Goal: Task Accomplishment & Management: Manage account settings

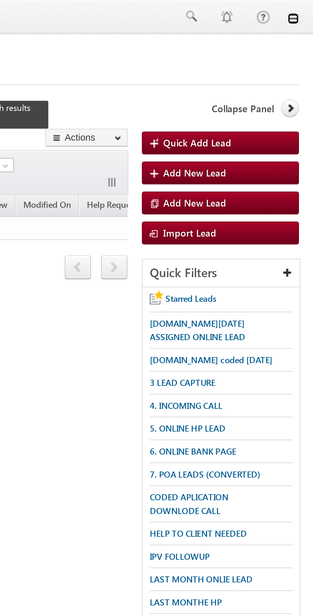
click at [302, 8] on link at bounding box center [304, 8] width 5 height 5
click at [302, 8] on div "[PERSON_NAME] [PERSON_NAME][EMAIL_ADDRESS][DOMAIN_NAME] Angel Broking Dashboard…" at bounding box center [268, 308] width 90 height 616
click at [255, 76] on span "Add New Lead" at bounding box center [260, 76] width 28 height 5
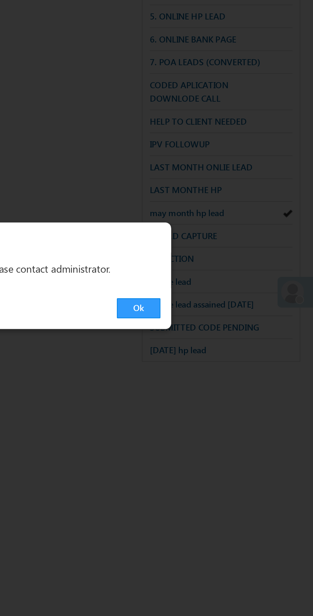
click at [209, 319] on div "Ok" at bounding box center [160, 322] width 179 height 18
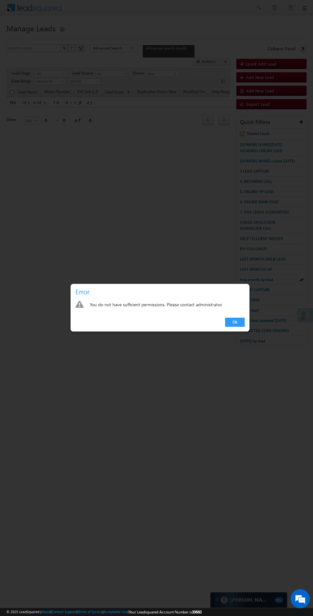
click at [264, 432] on div at bounding box center [156, 308] width 313 height 616
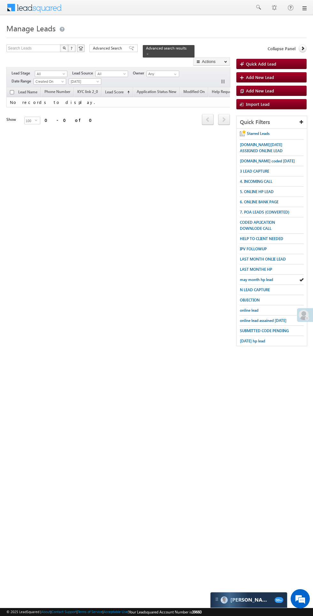
click at [215, 348] on div "Search Leads X ? 0 results found Advanced Search Advanced Search Advanced searc…" at bounding box center [156, 198] width 300 height 308
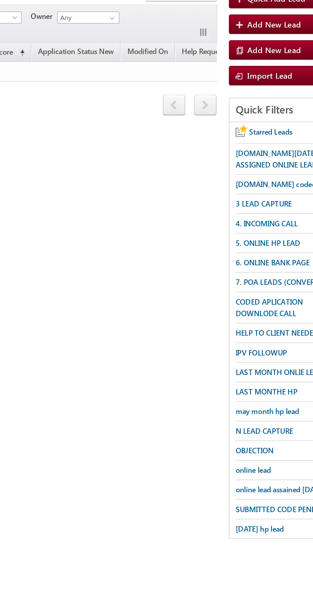
scroll to position [0, 6]
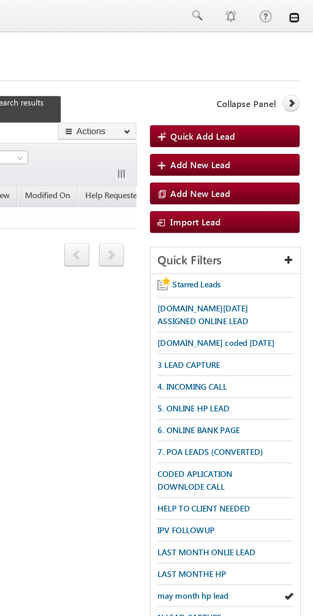
click at [304, 7] on link at bounding box center [304, 8] width 5 height 5
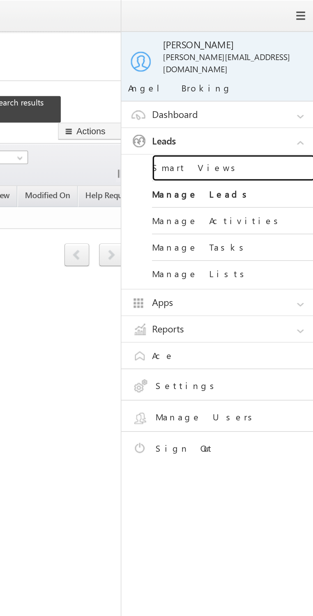
click at [259, 73] on link "Smart Views" at bounding box center [275, 79] width 77 height 12
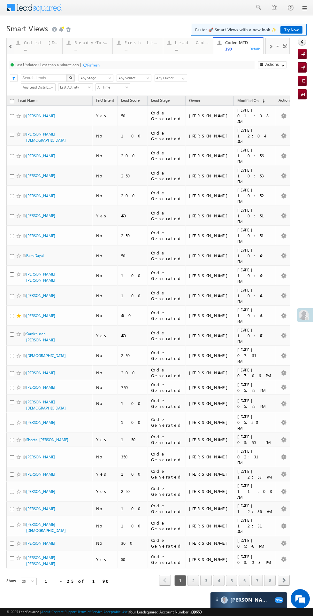
click at [38, 48] on div "..." at bounding box center [41, 48] width 34 height 5
